Goal: Transaction & Acquisition: Purchase product/service

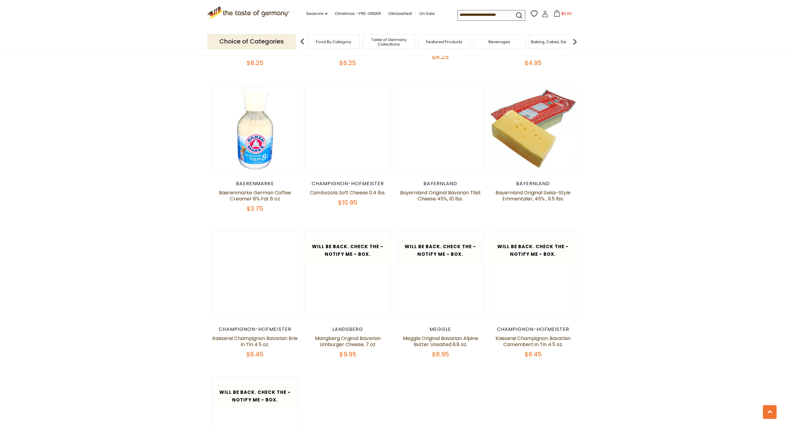
scroll to position [563, 0]
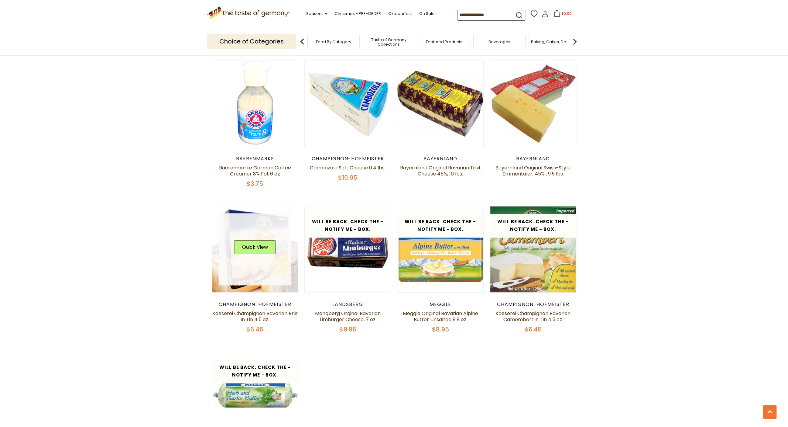
click at [257, 273] on link at bounding box center [255, 249] width 72 height 72
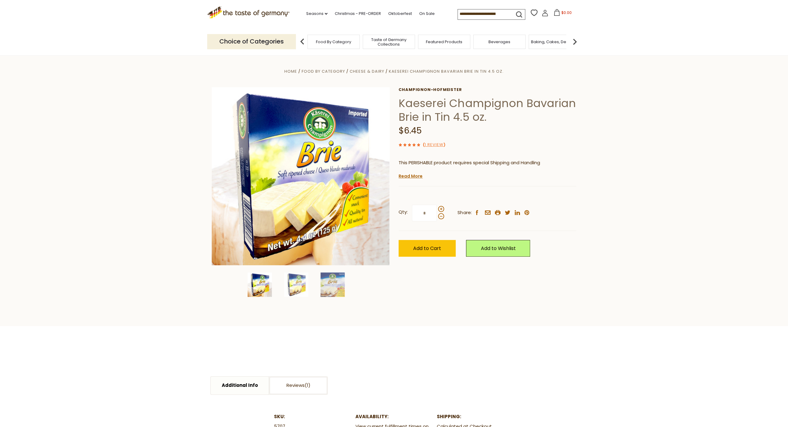
click at [621, 158] on section "Home Food By Category Cheese & Dairy Kaeserei Champignon Bavarian Brie in Tin 4…" at bounding box center [394, 190] width 788 height 270
